Goal: Task Accomplishment & Management: Manage account settings

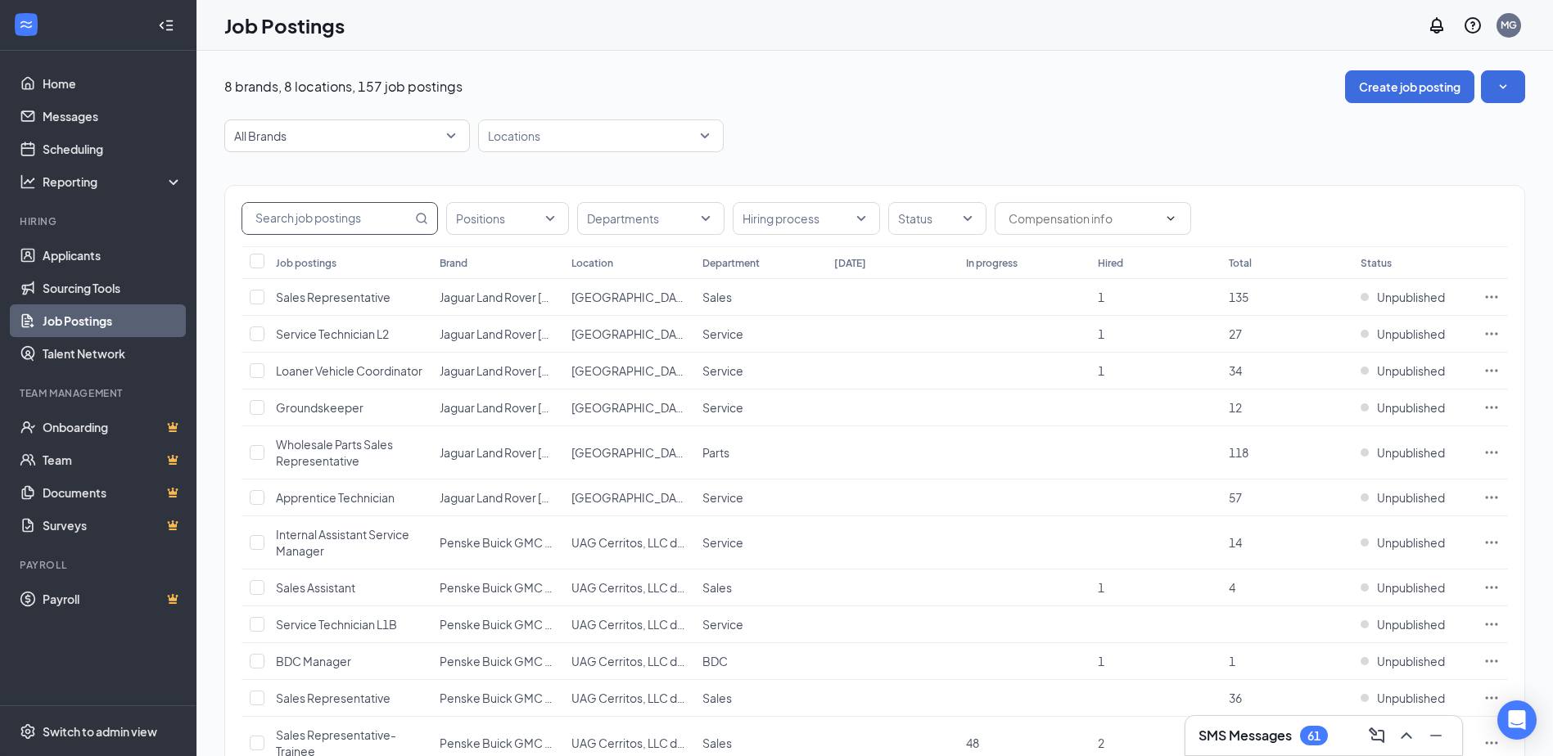
click at [310, 223] on input "text" at bounding box center [326, 218] width 169 height 31
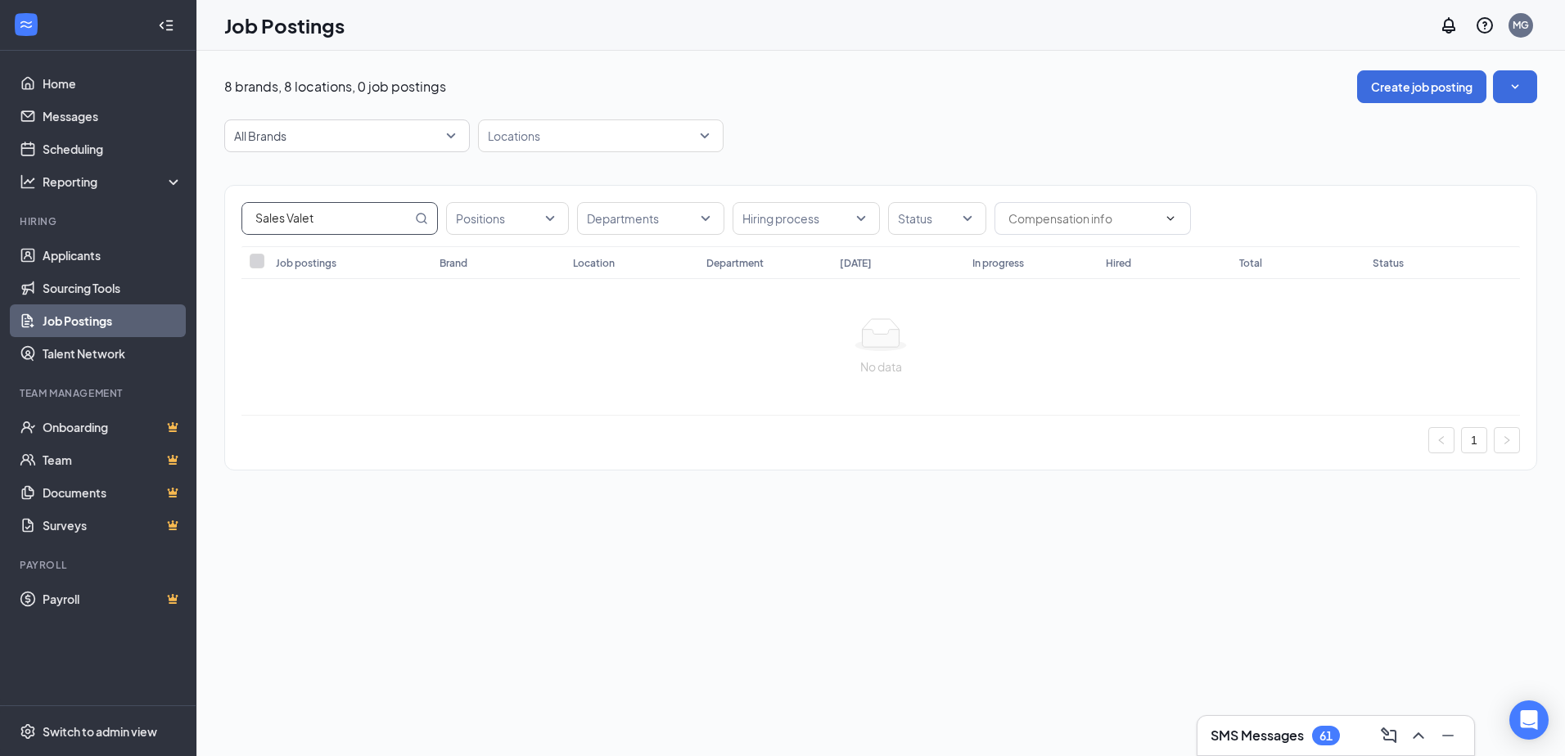
type input "Sales Valet"
click at [367, 361] on div "No data" at bounding box center [881, 367] width 1252 height 18
click at [327, 217] on input "Sales Valet" at bounding box center [326, 218] width 169 height 31
drag, startPoint x: 327, startPoint y: 217, endPoint x: 16, endPoint y: 228, distance: 311.2
click at [6, 216] on div "Home Messages Scheduling Reporting Hiring Applicants Sourcing Tools Job Posting…" at bounding box center [782, 378] width 1565 height 756
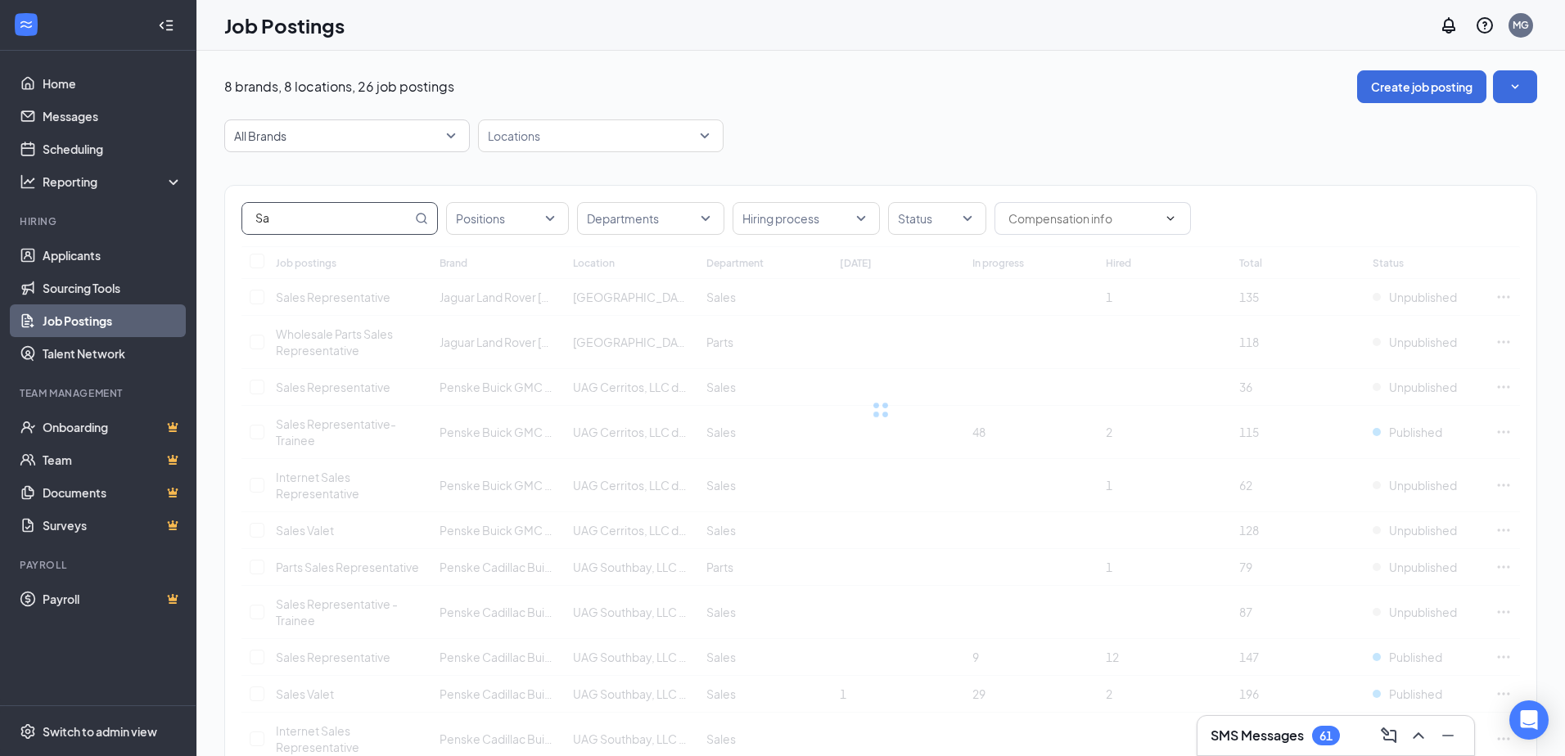
type input "S"
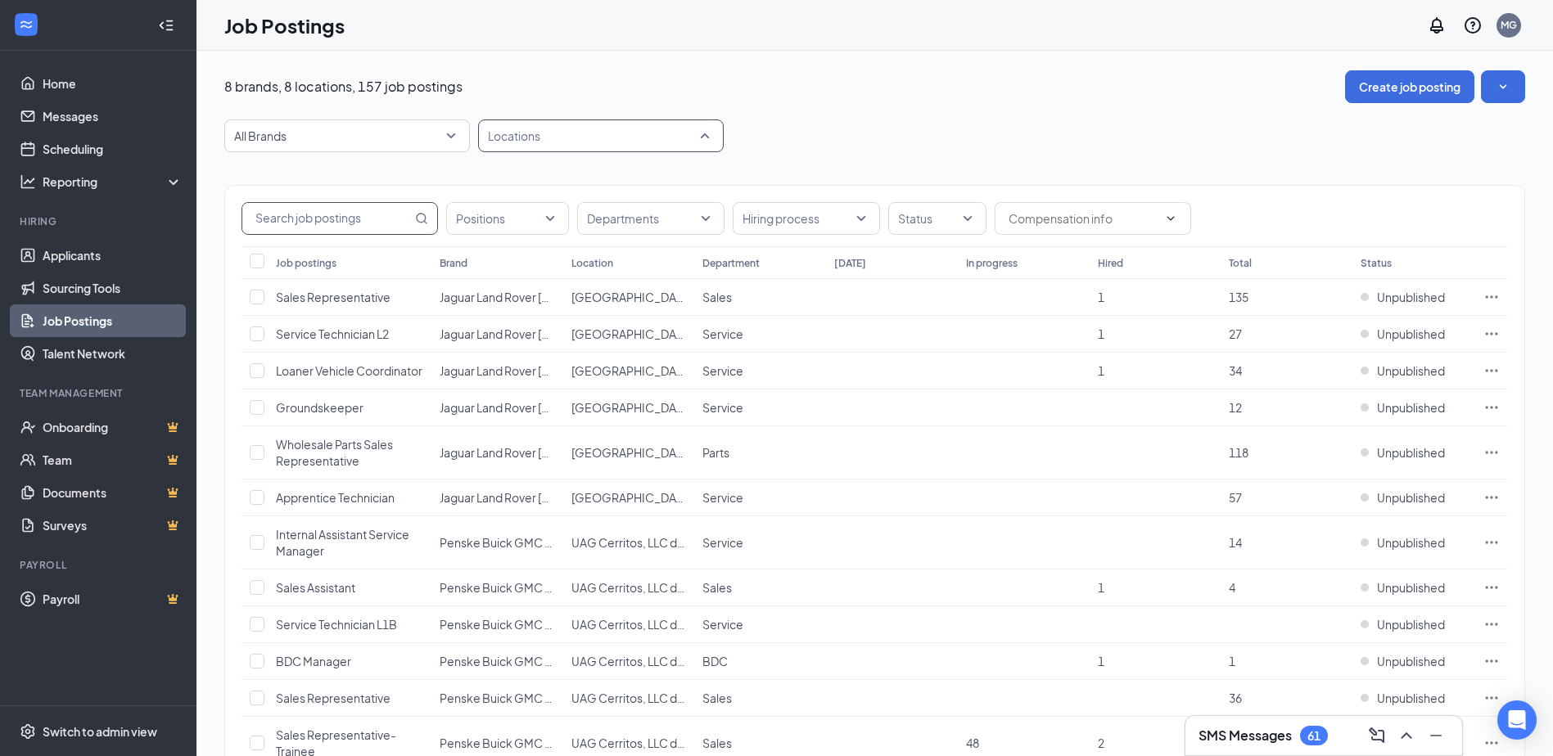
click at [710, 144] on div "Locations" at bounding box center [601, 135] width 246 height 33
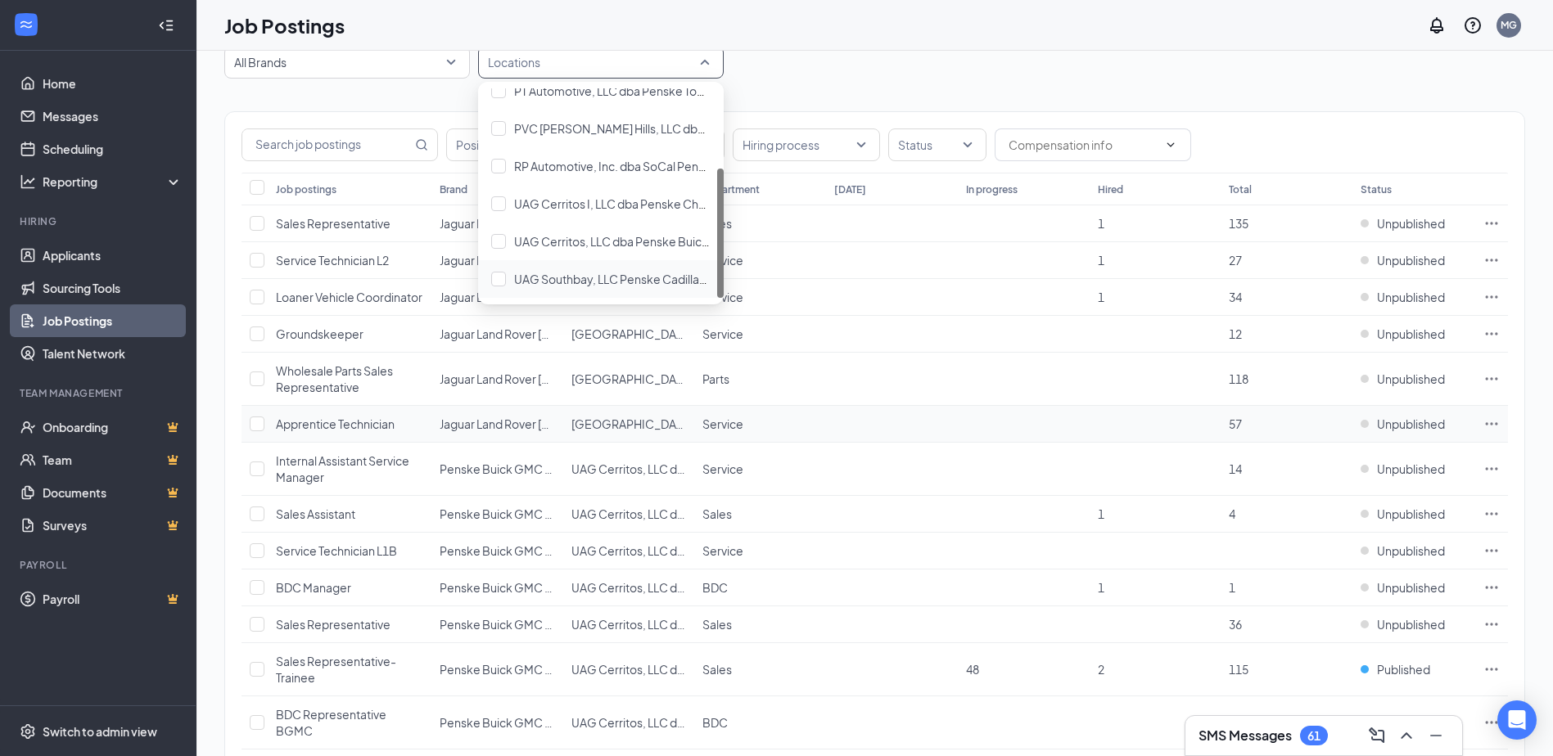
scroll to position [164, 0]
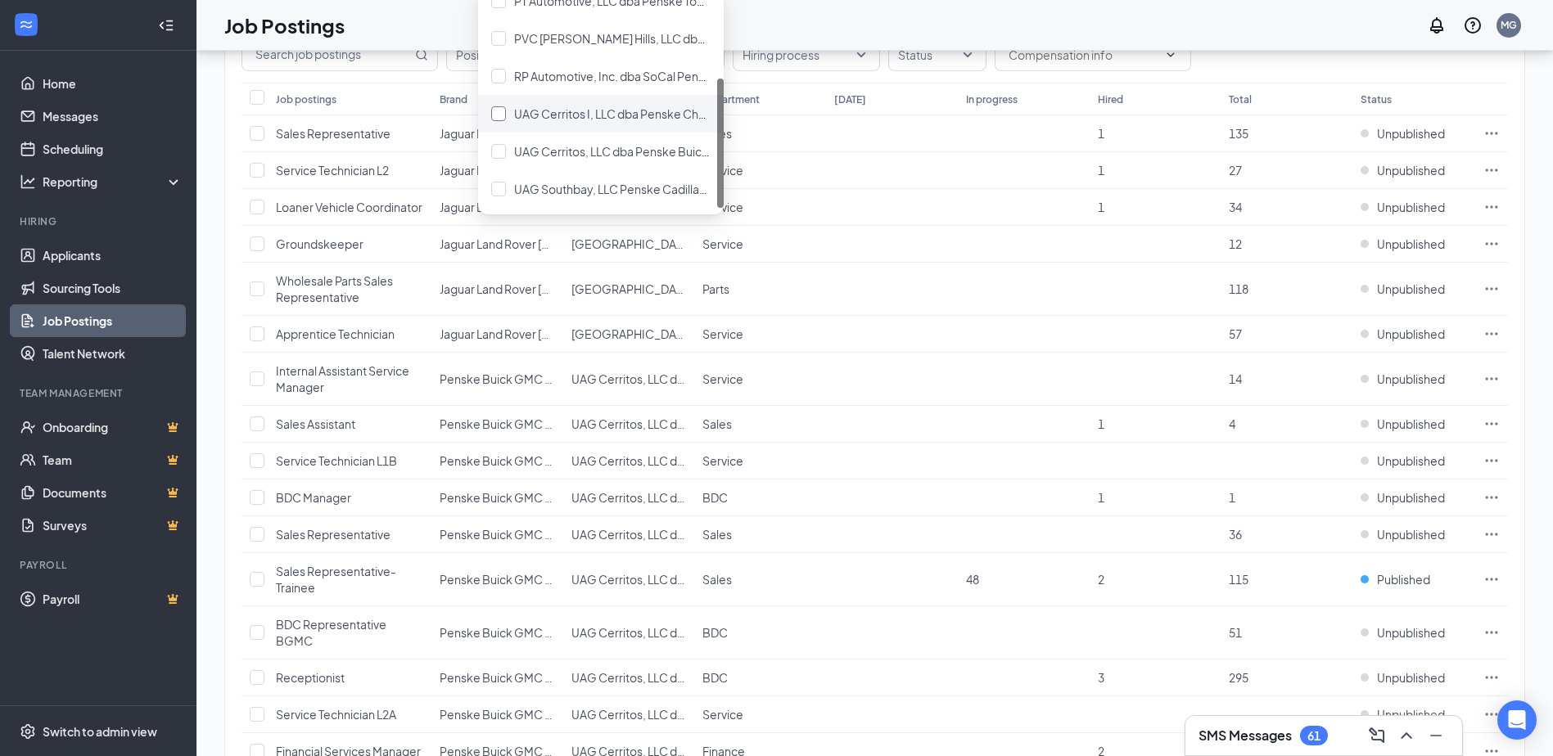
click at [525, 115] on span "UAG Cerritos I, LLC dba Penske Chevrolet of Cerritos" at bounding box center [655, 113] width 282 height 15
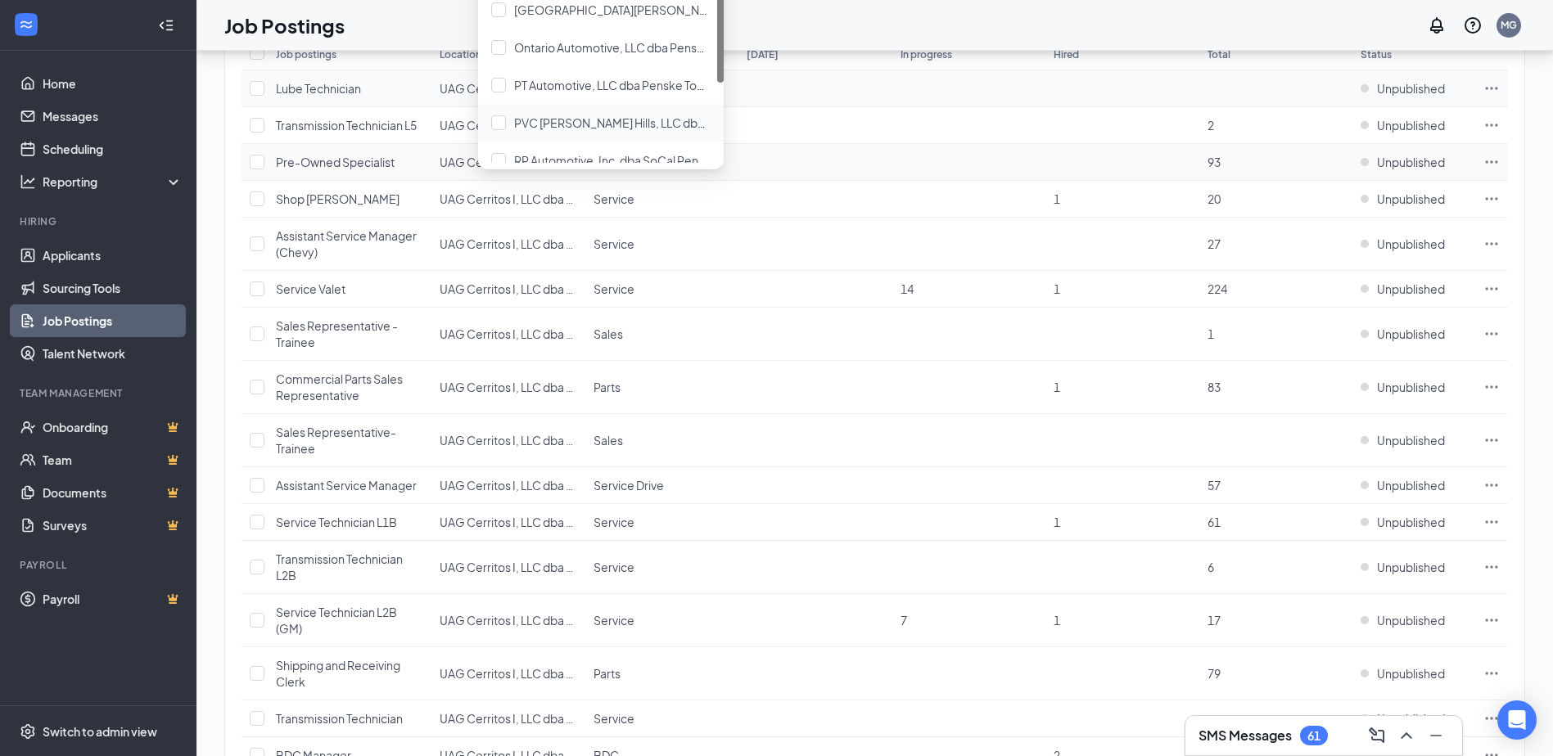
scroll to position [82, 0]
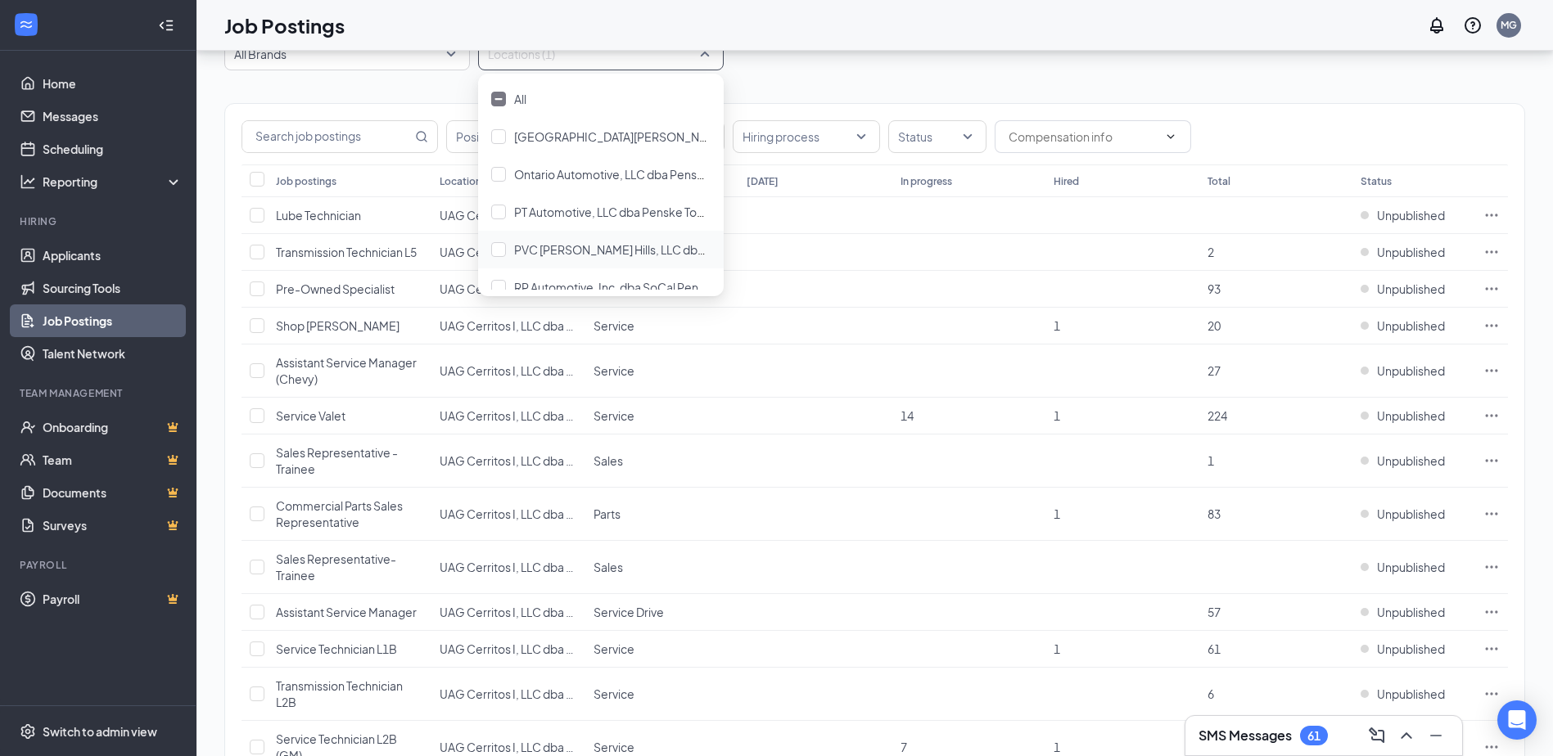
click at [323, 176] on div "Job postings" at bounding box center [306, 181] width 61 height 14
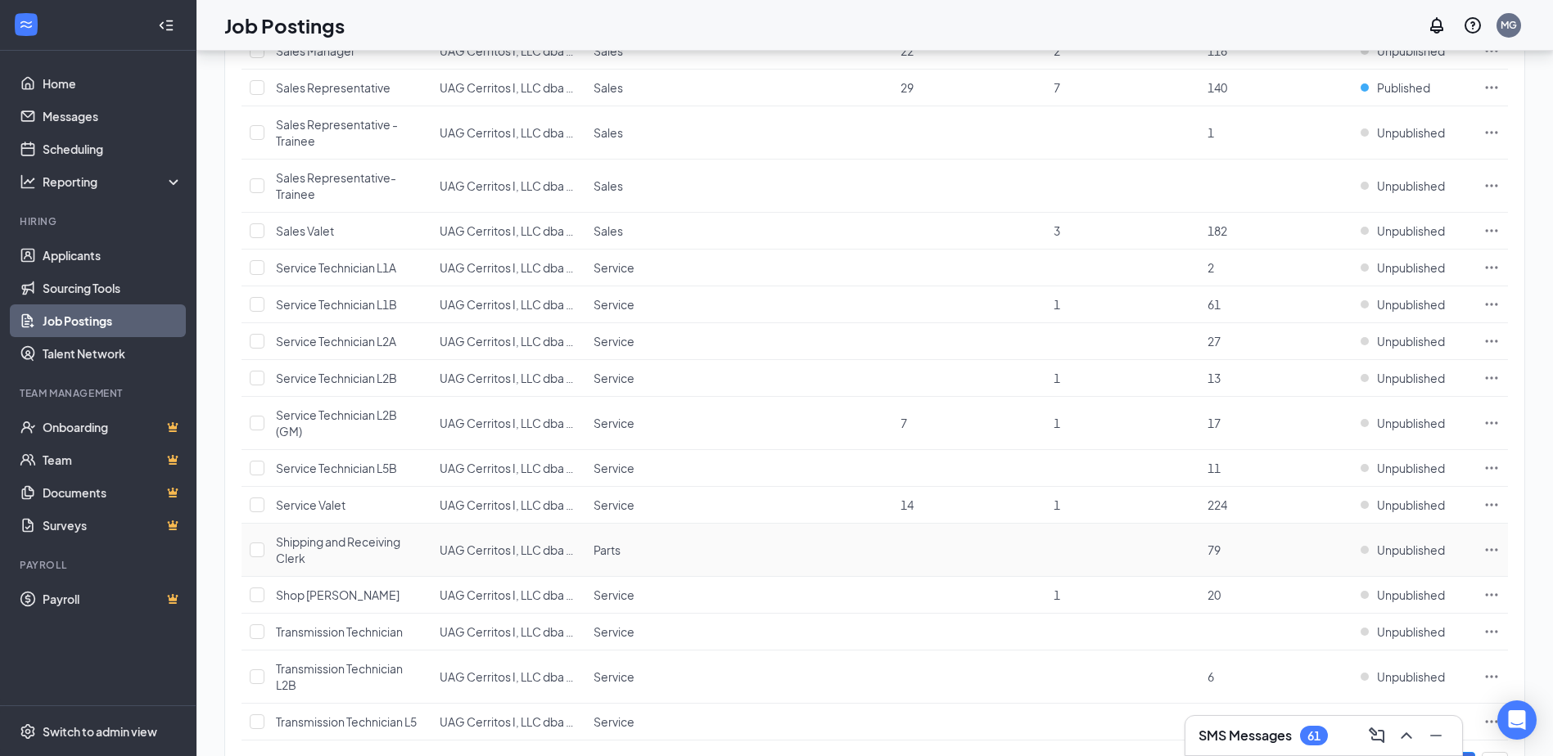
scroll to position [540, 0]
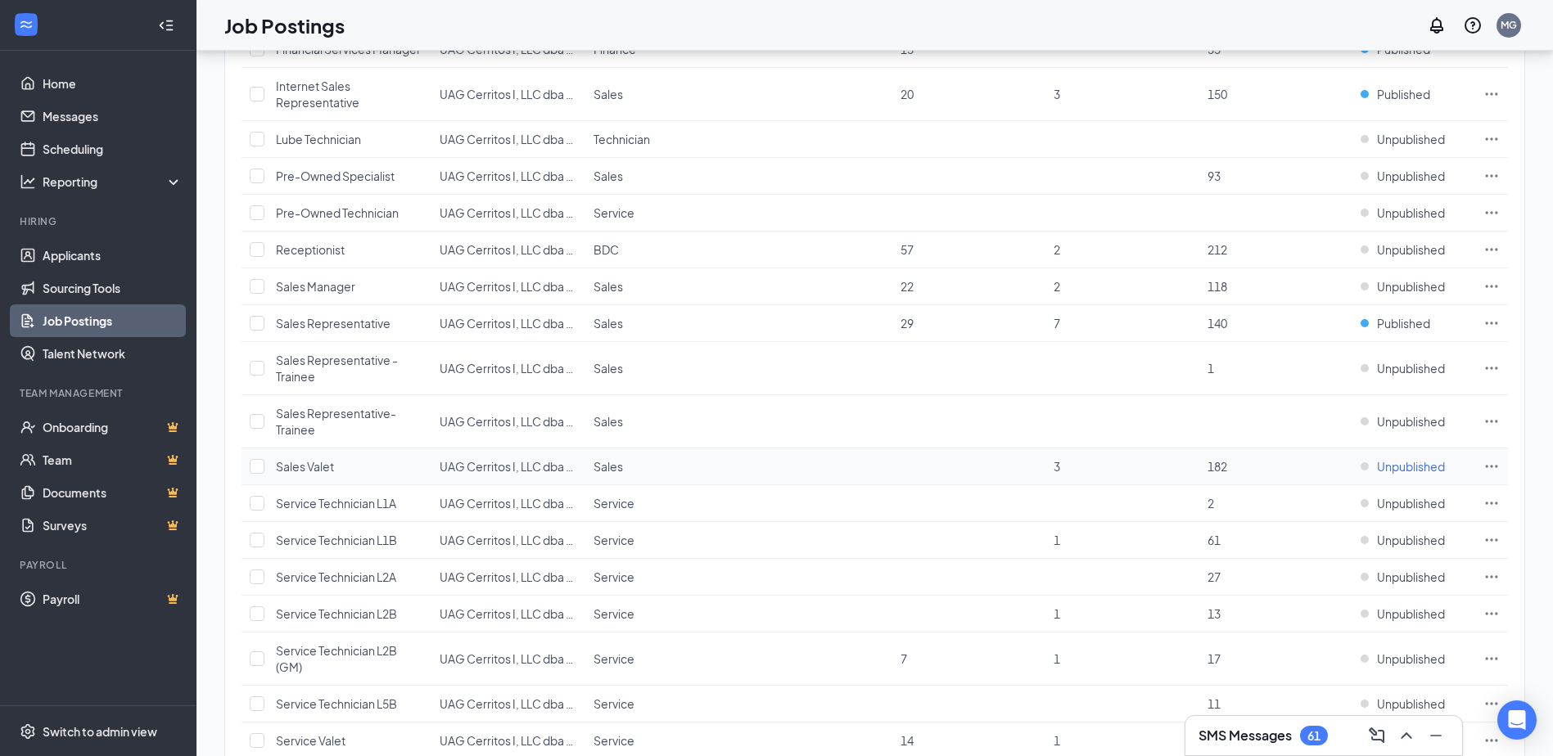
click at [1397, 475] on span "Unpublished" at bounding box center [1411, 466] width 68 height 16
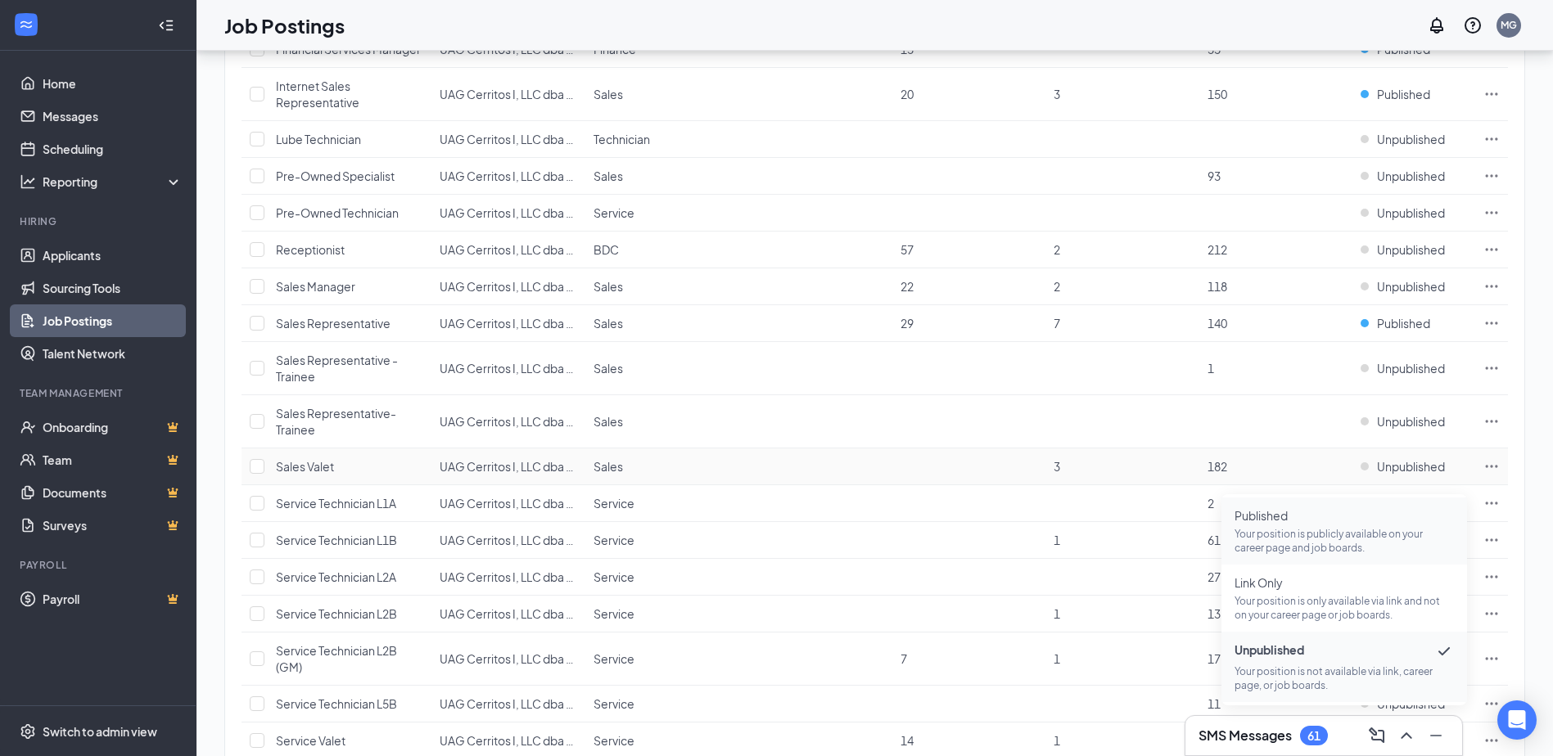
click at [1359, 542] on p "Your position is publicly available on your career page and job boards." at bounding box center [1343, 541] width 219 height 28
